Goal: Find contact information: Find contact information

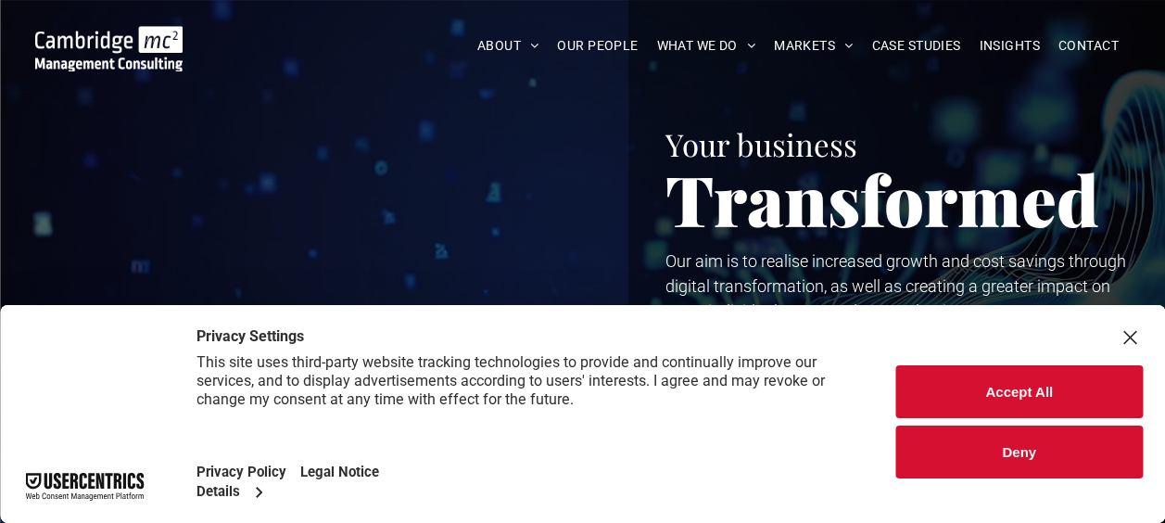
click at [1043, 450] on button "Deny" at bounding box center [1019, 451] width 246 height 53
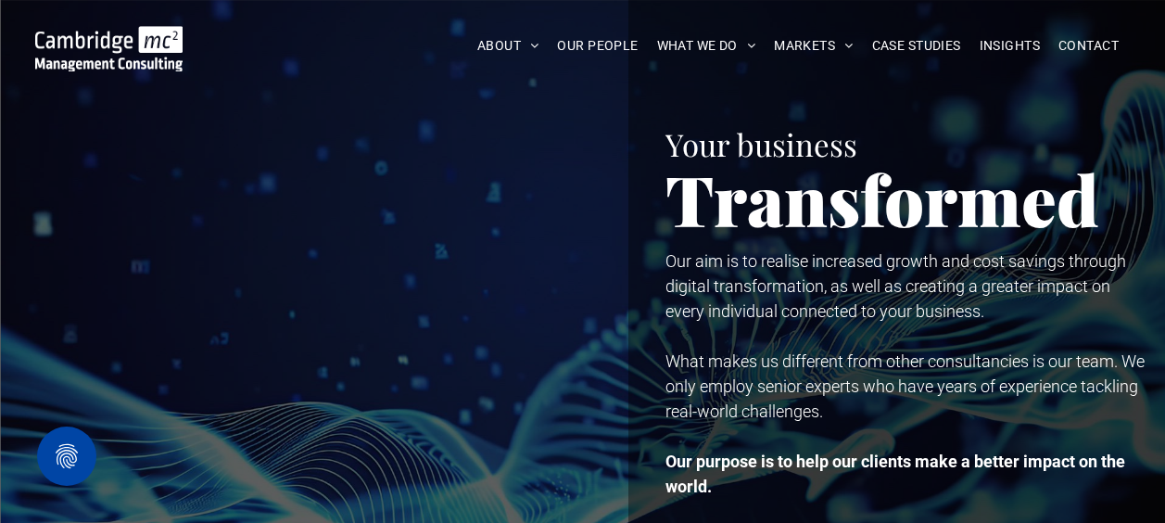
click at [877, 369] on span "What makes us different from other consultancies is our team. We only employ se…" at bounding box center [904, 385] width 479 height 69
click at [285, 196] on div at bounding box center [319, 291] width 564 height 582
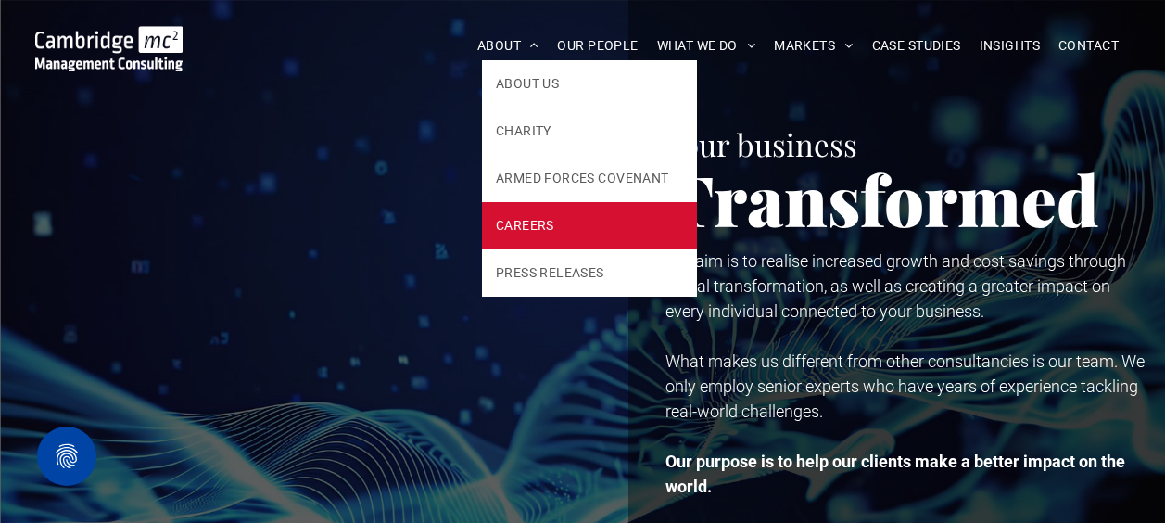
click at [540, 232] on span "CAREERS" at bounding box center [525, 225] width 58 height 19
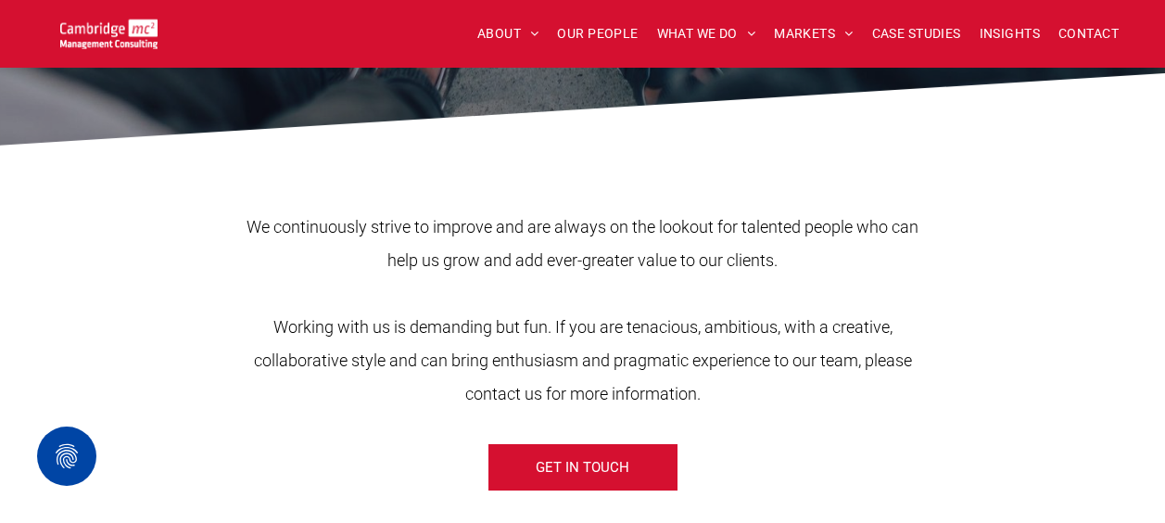
scroll to position [593, 0]
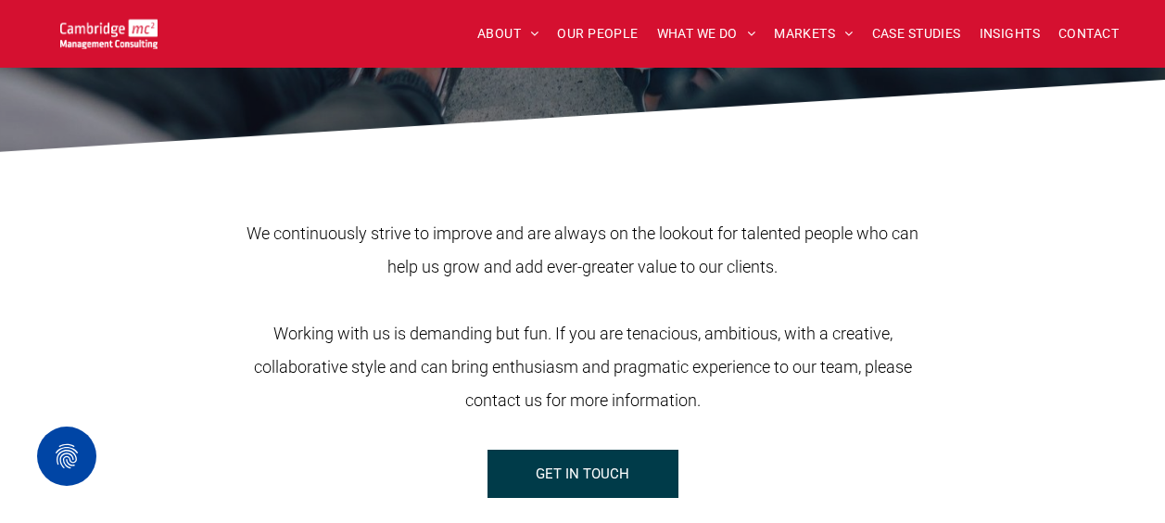
click at [592, 465] on span "GET IN TOUCH" at bounding box center [583, 473] width 94 height 46
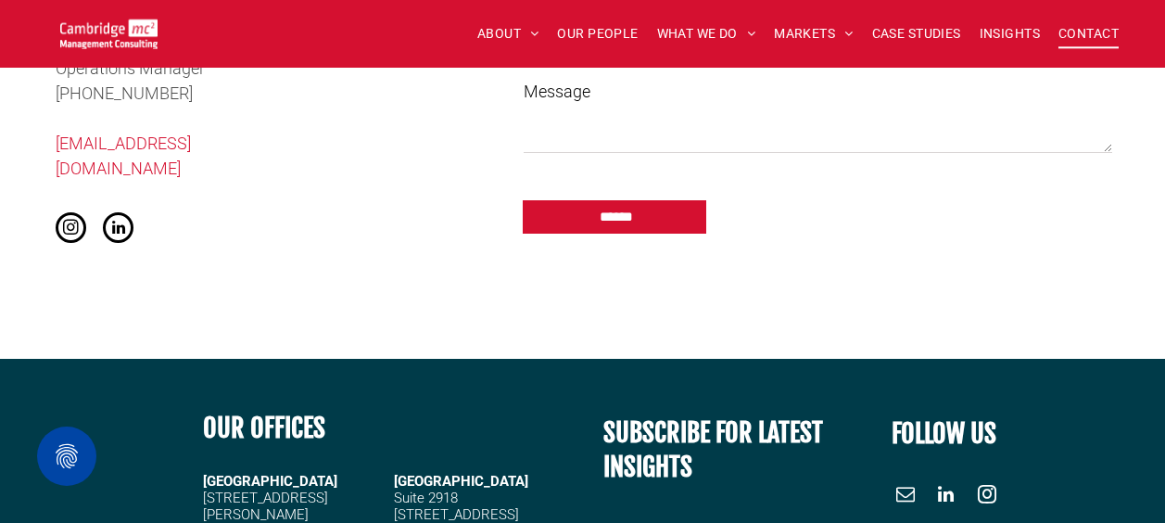
scroll to position [1594, 0]
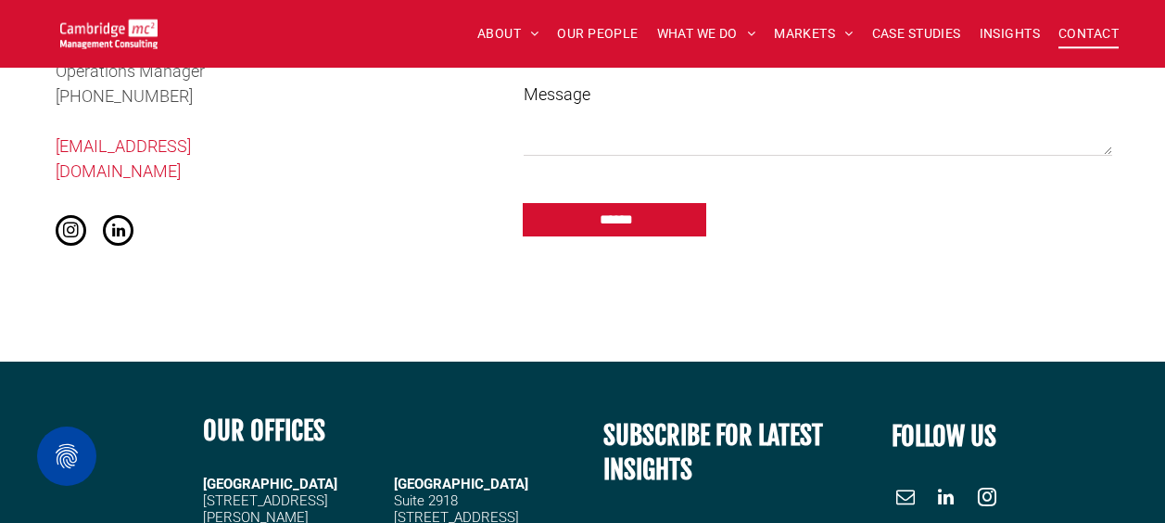
click at [109, 215] on span "linkedin" at bounding box center [118, 230] width 31 height 31
